Goal: Information Seeking & Learning: Learn about a topic

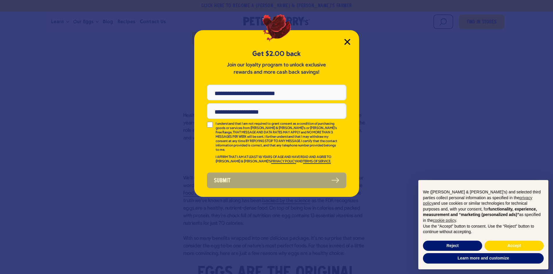
click at [347, 42] on icon "Close Modal" at bounding box center [347, 41] width 5 height 5
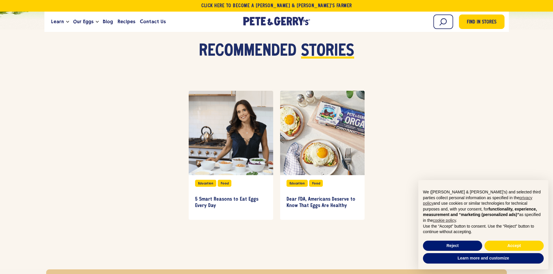
scroll to position [1800, 0]
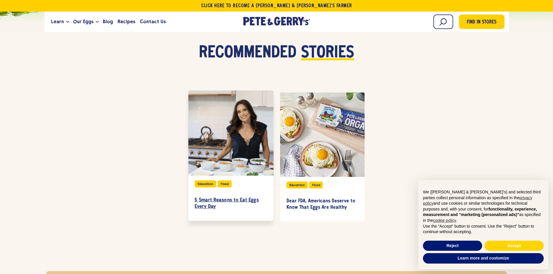
click at [224, 197] on h3 "5 Smart Reasons to Eat Eggs Every Day" at bounding box center [231, 203] width 72 height 13
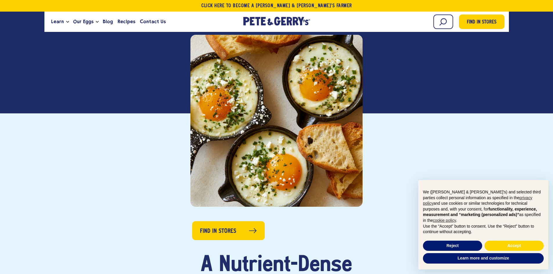
scroll to position [87, 0]
